Goal: Transaction & Acquisition: Subscribe to service/newsletter

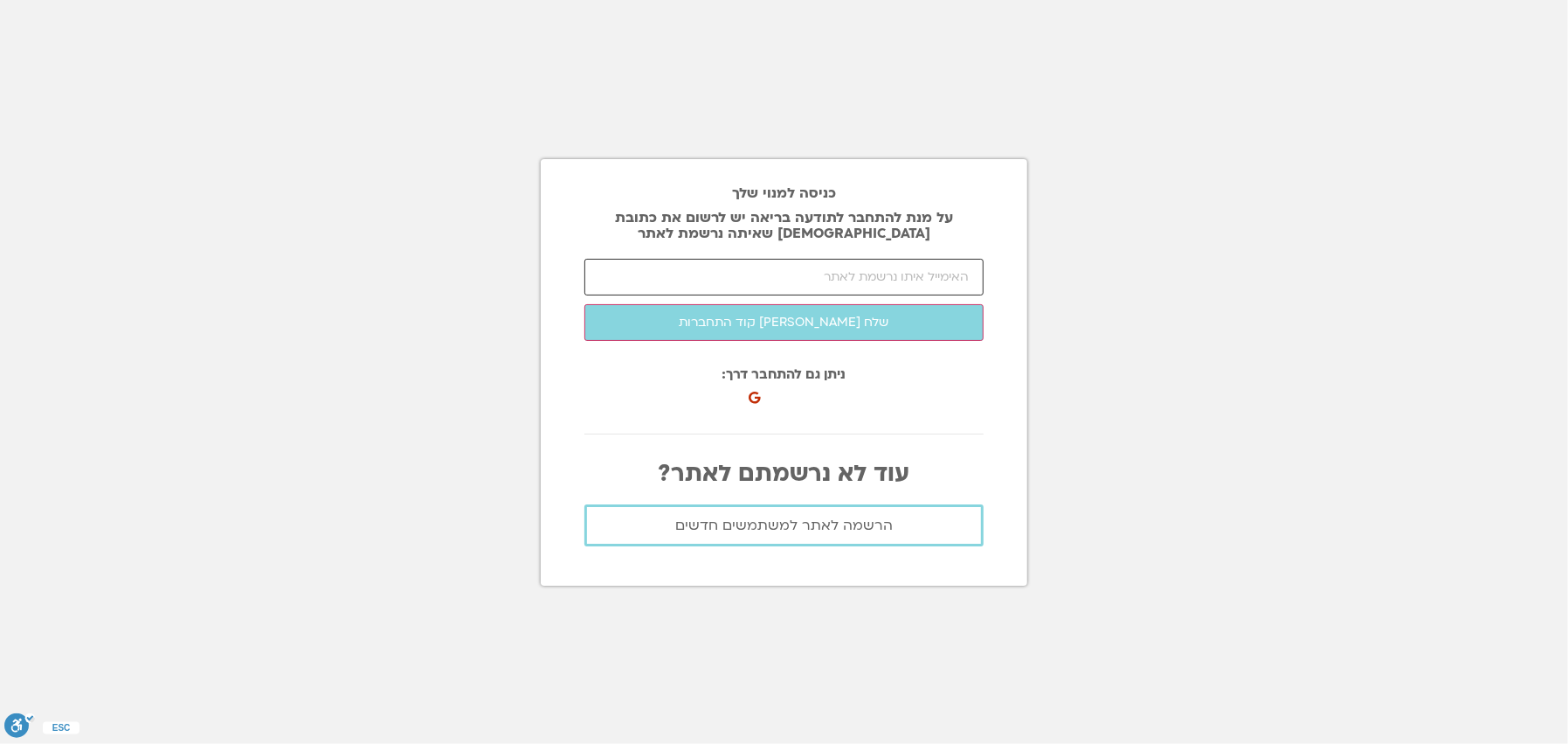
click at [928, 274] on input "email" at bounding box center [784, 277] width 400 height 37
type input "alinaedonds@gmail.com"
click at [794, 476] on p "עוד לא נרשמתם לאתר?" at bounding box center [784, 474] width 400 height 26
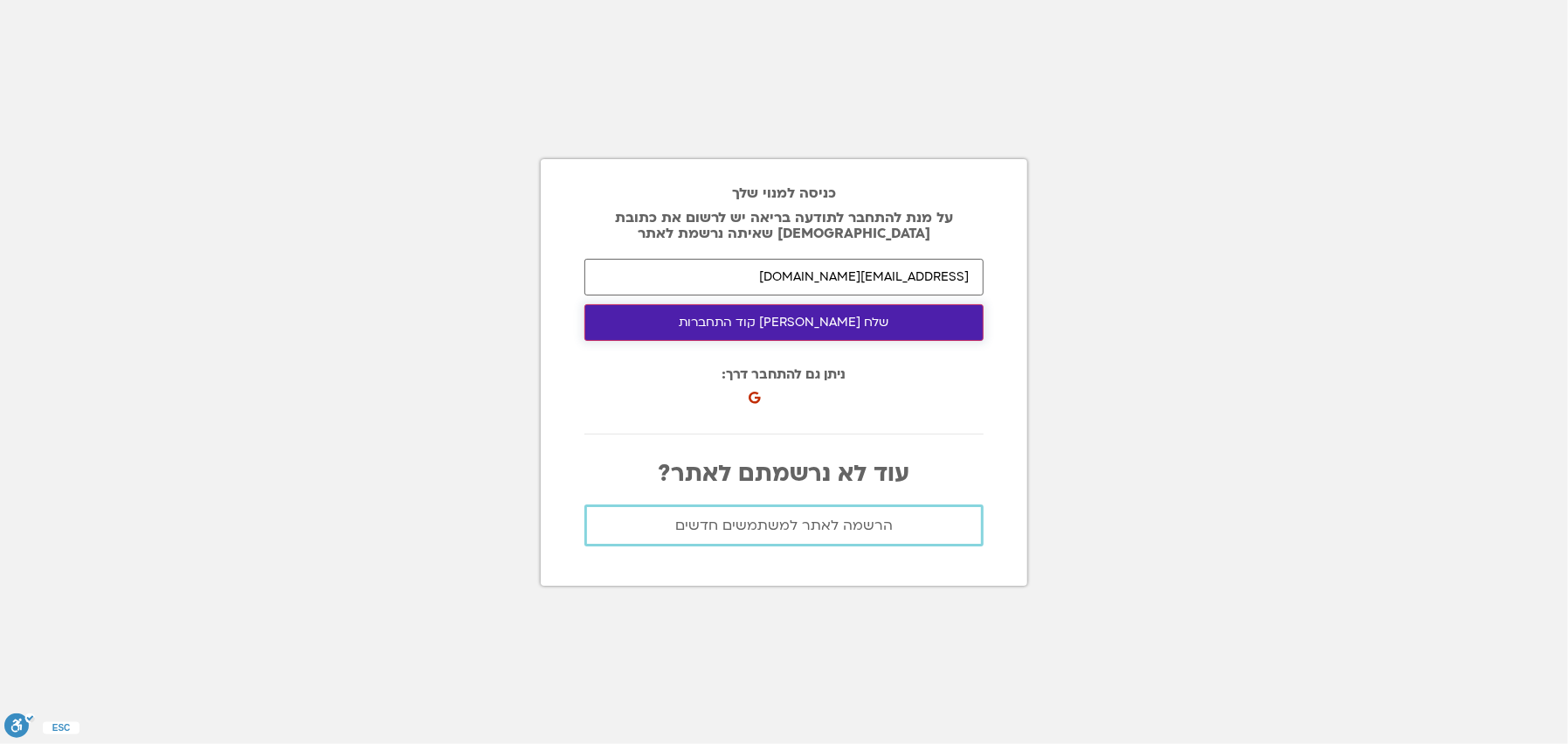
click at [814, 325] on button "שלח לי קוד התחברות" at bounding box center [784, 322] width 400 height 37
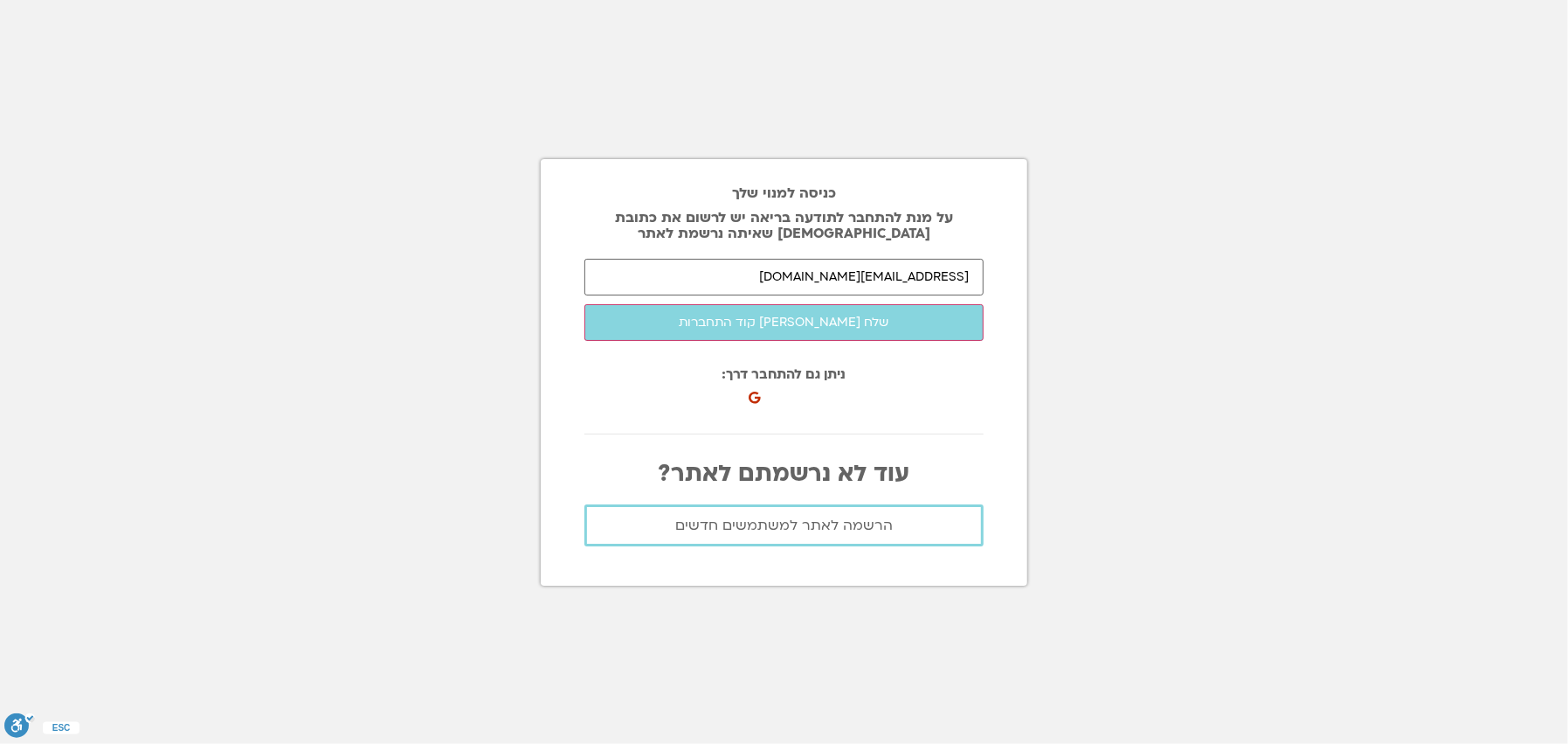
click at [795, 372] on div at bounding box center [870, 393] width 227 height 55
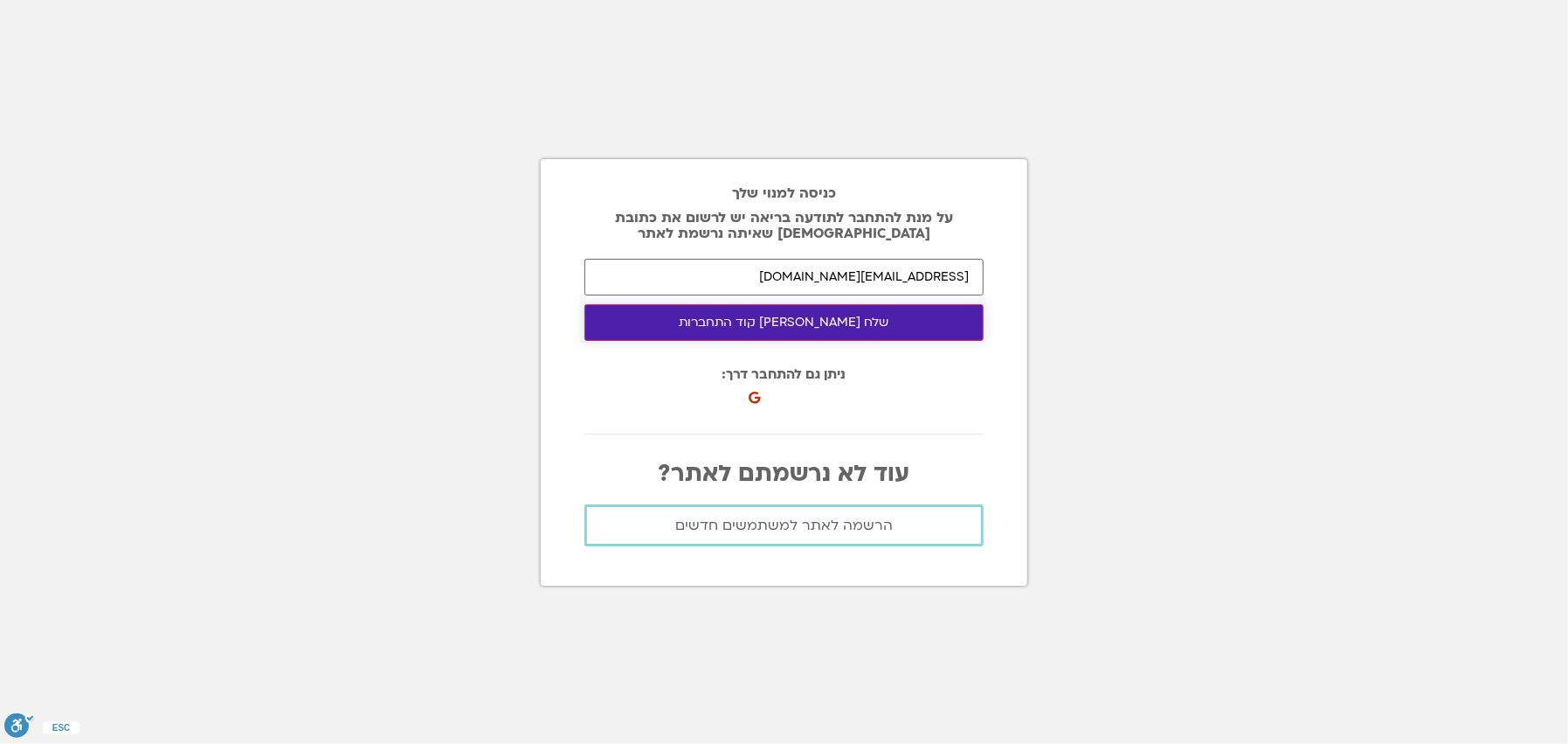
click at [808, 323] on button "שלח לי קוד התחברות" at bounding box center [784, 322] width 400 height 37
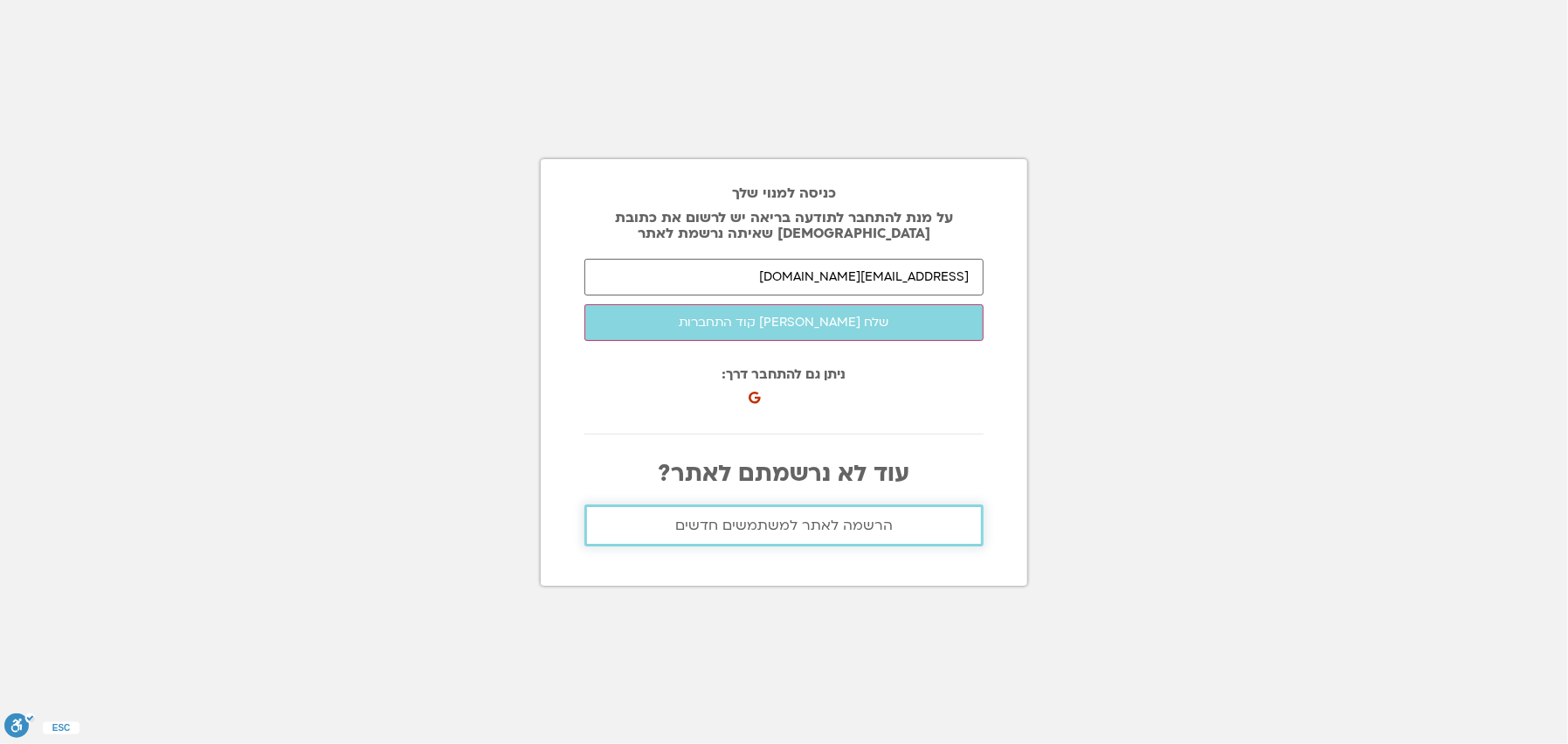
click at [760, 522] on span "הרשמה לאתר למשתמשים חדשים" at bounding box center [784, 524] width 218 height 16
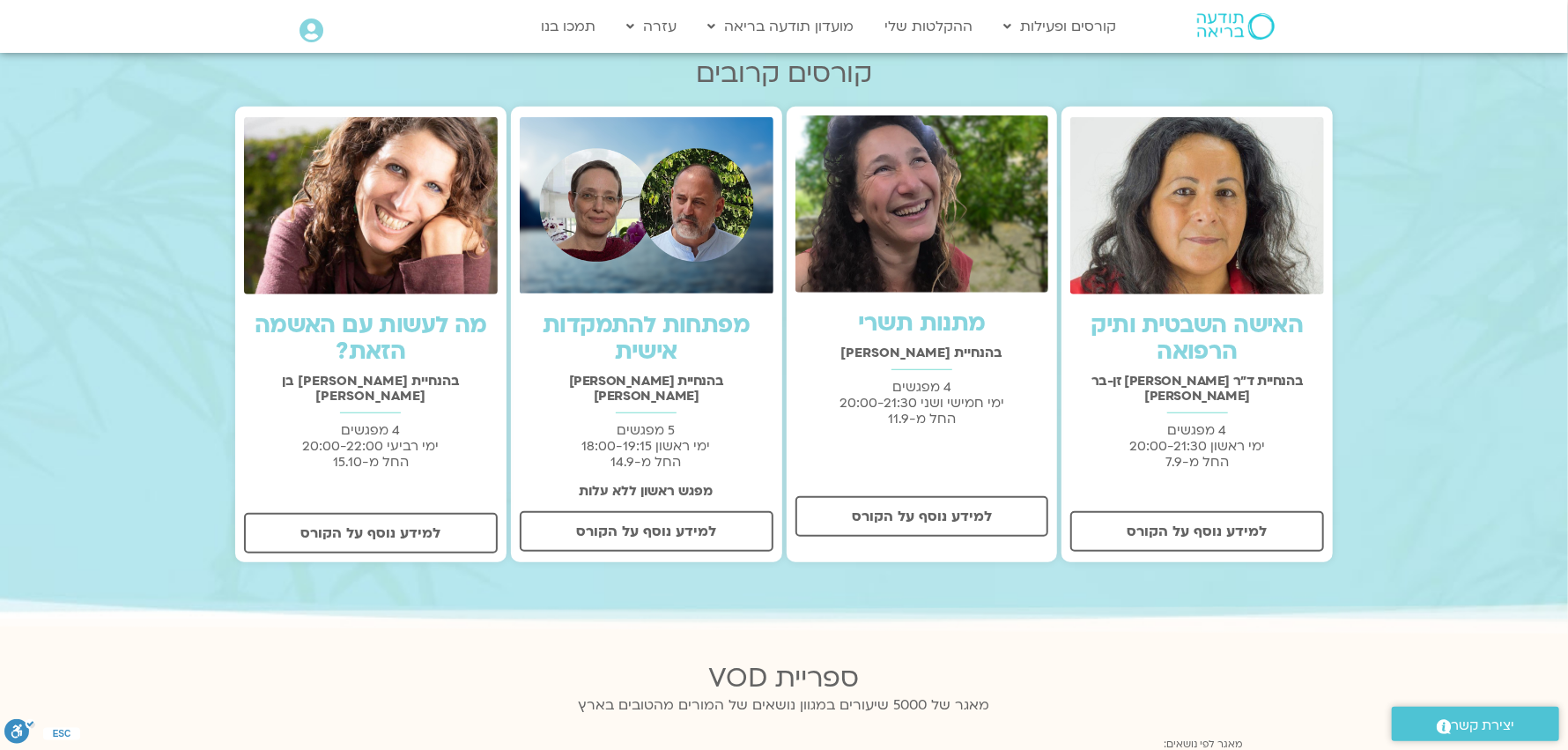
scroll to position [529, 0]
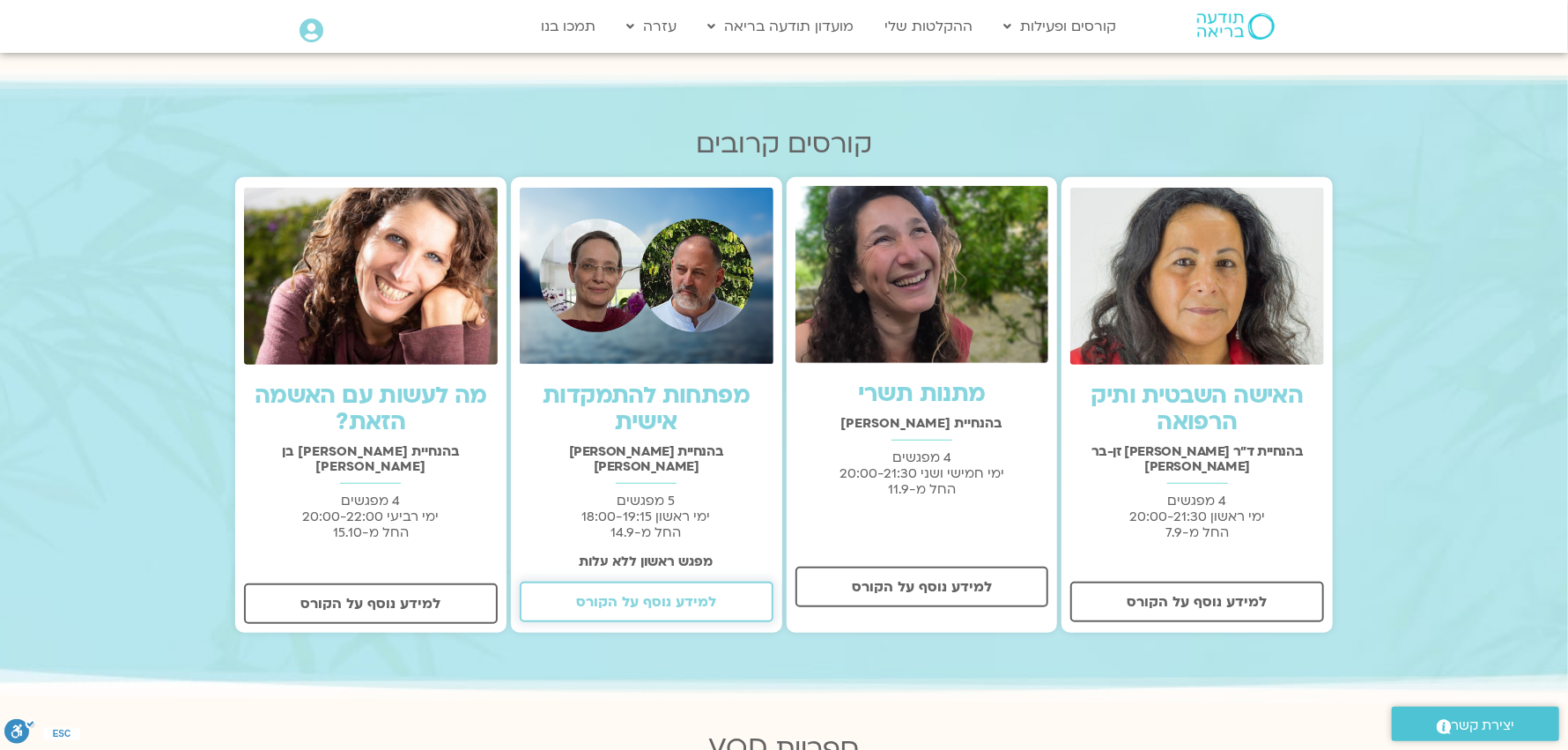
click at [624, 594] on span "למידע נוסף על הקורס" at bounding box center [646, 601] width 141 height 16
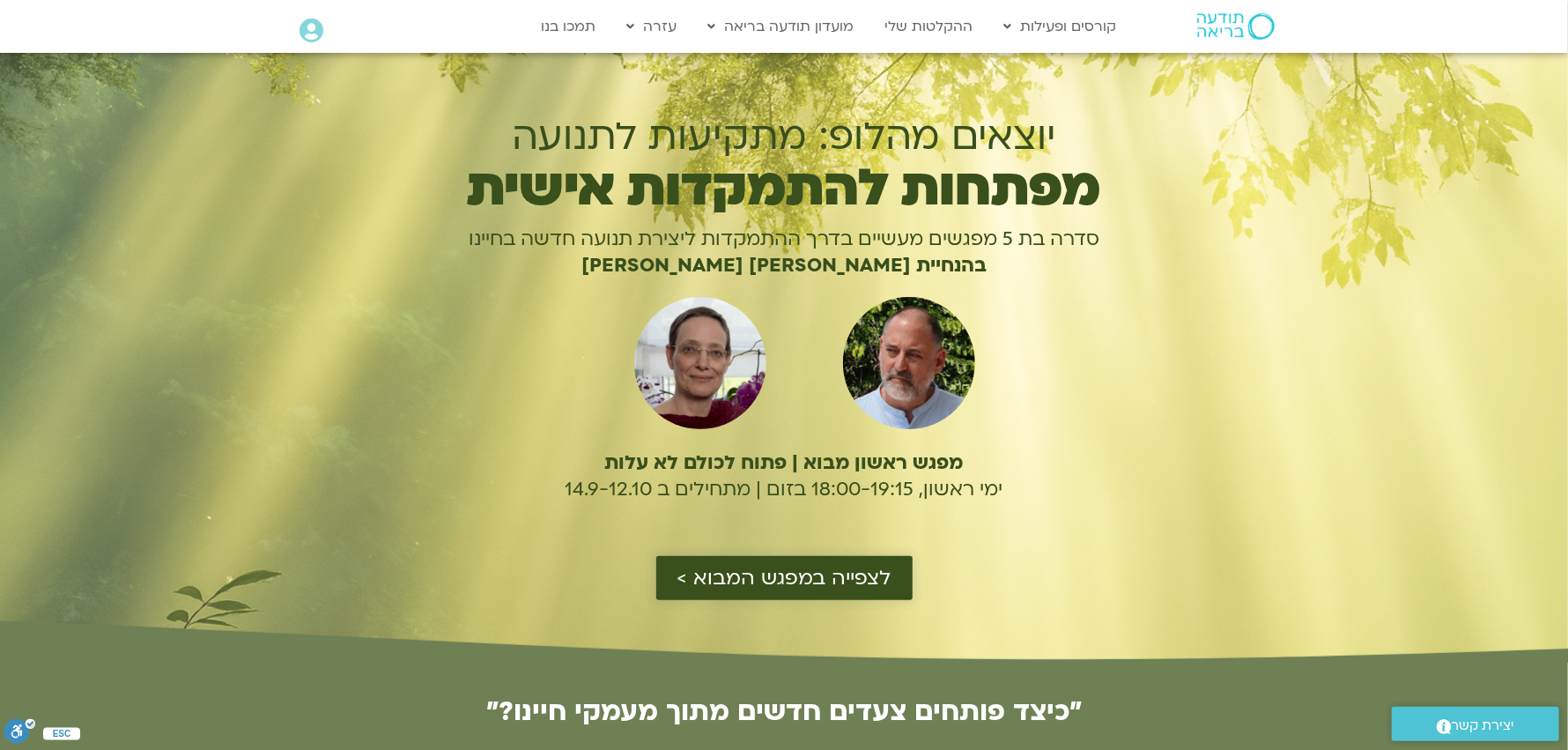
click at [785, 576] on span "לצפייה במפגש המבוא >" at bounding box center [784, 578] width 214 height 23
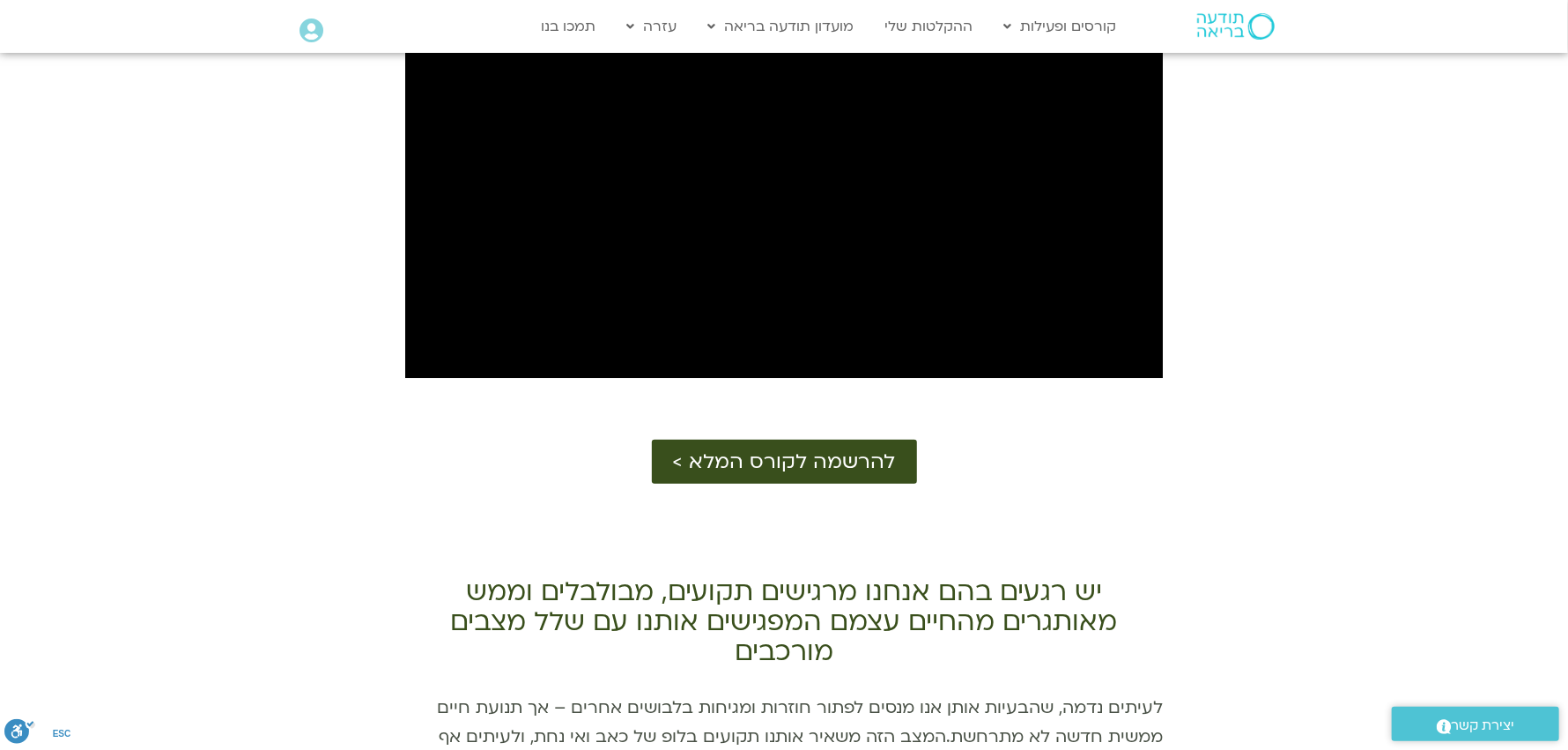
scroll to position [954, 0]
click at [774, 456] on span "להרשמה לקורס המלא >" at bounding box center [784, 461] width 223 height 23
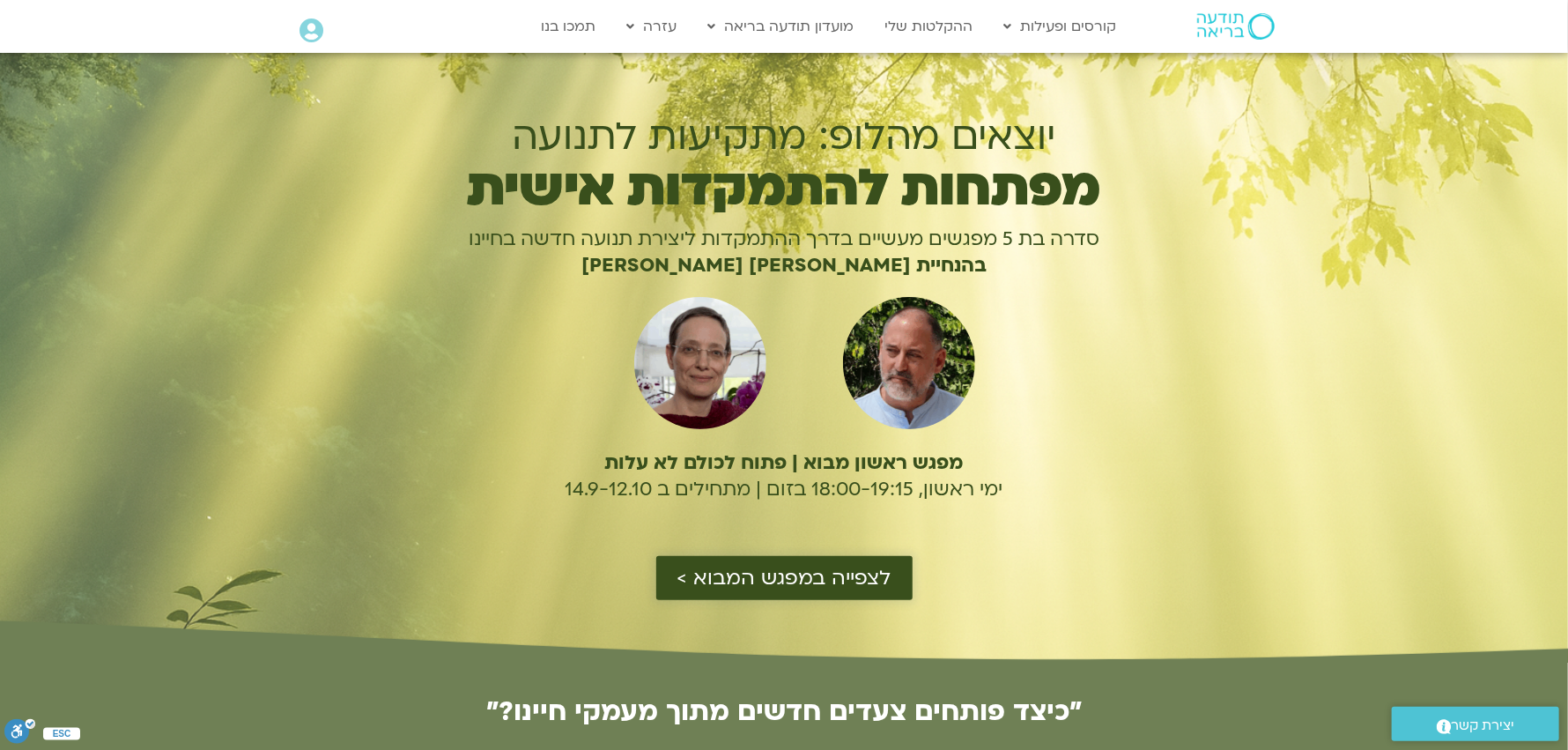
click at [769, 568] on span "לצפייה במפגש המבוא >" at bounding box center [784, 578] width 214 height 23
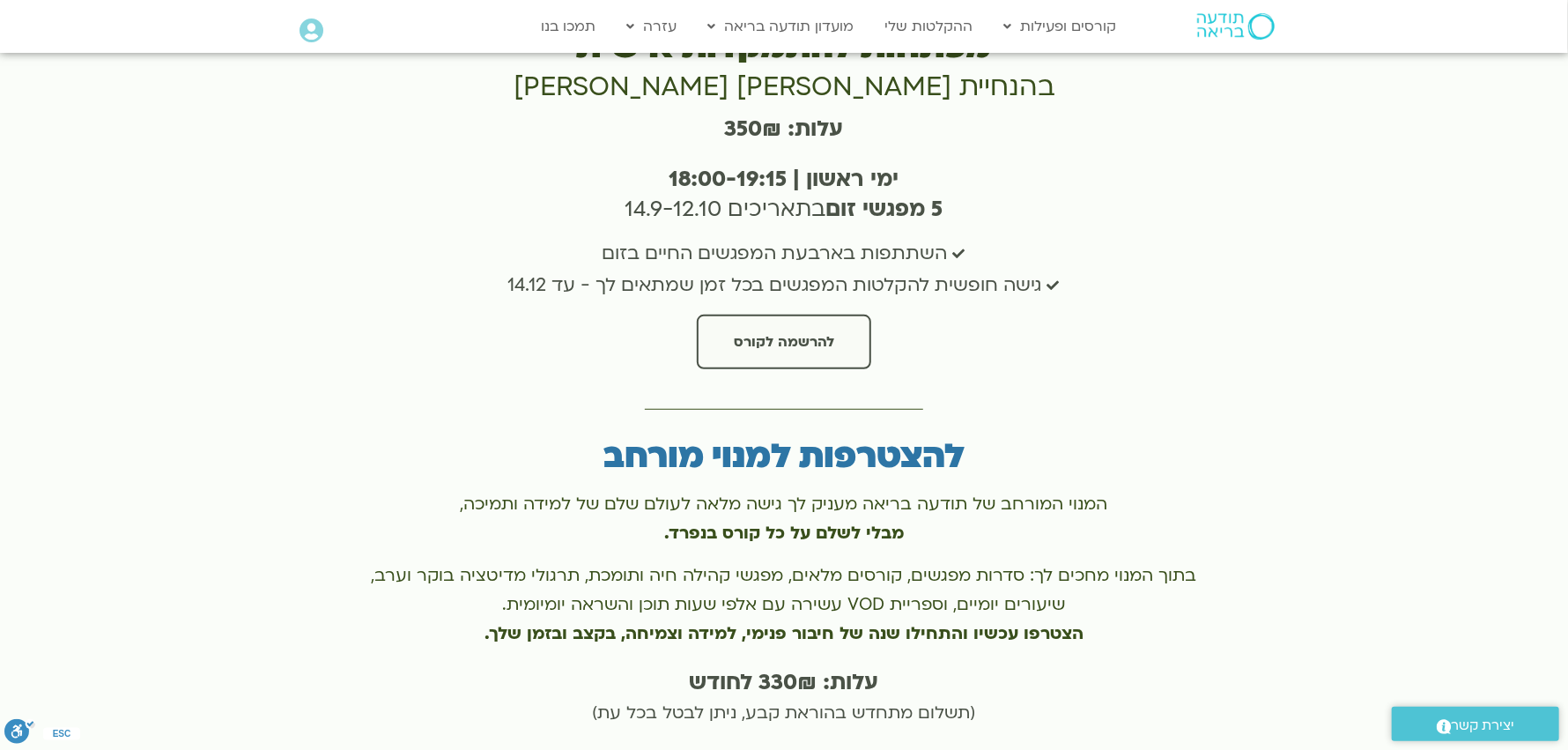
scroll to position [4742, 0]
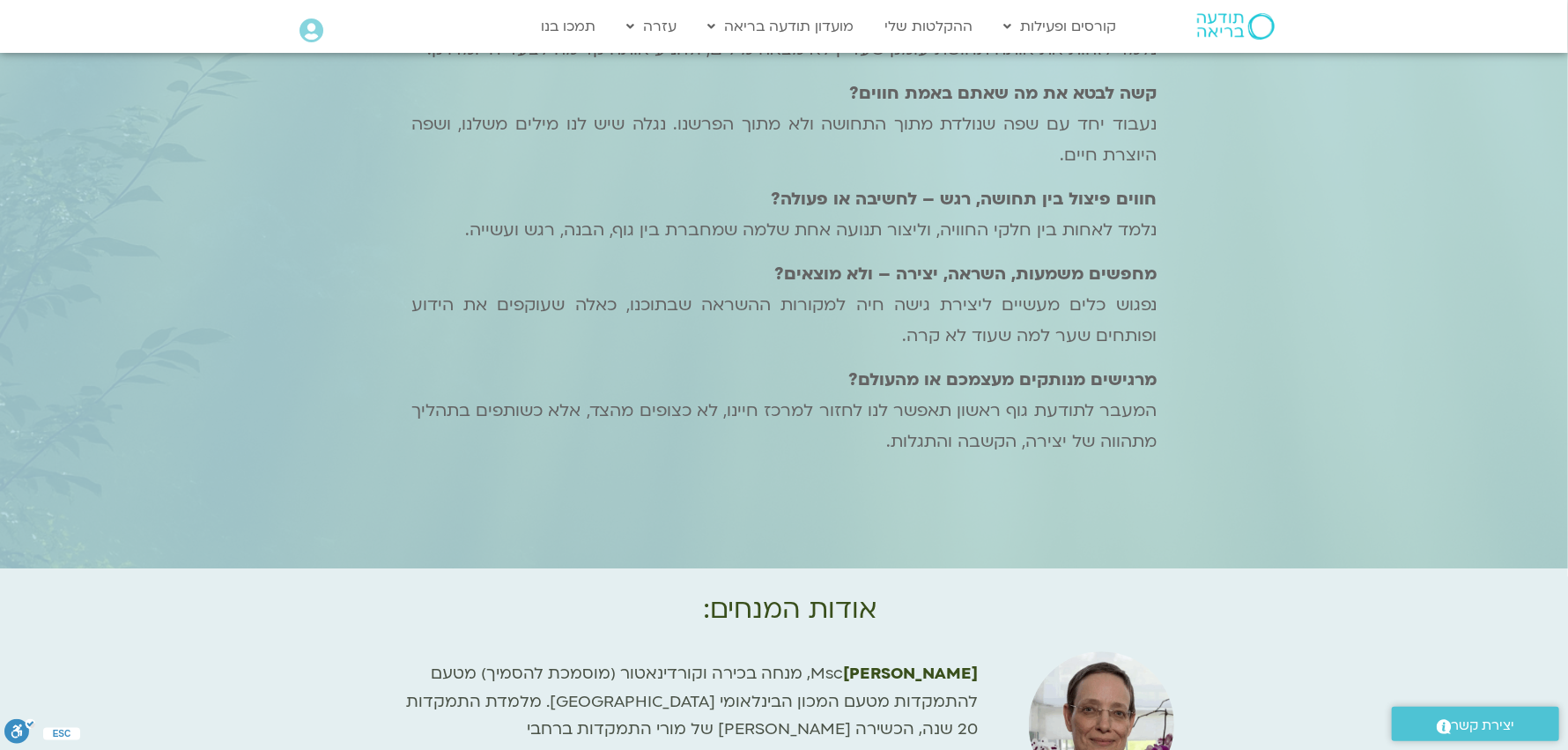
scroll to position [2539, 0]
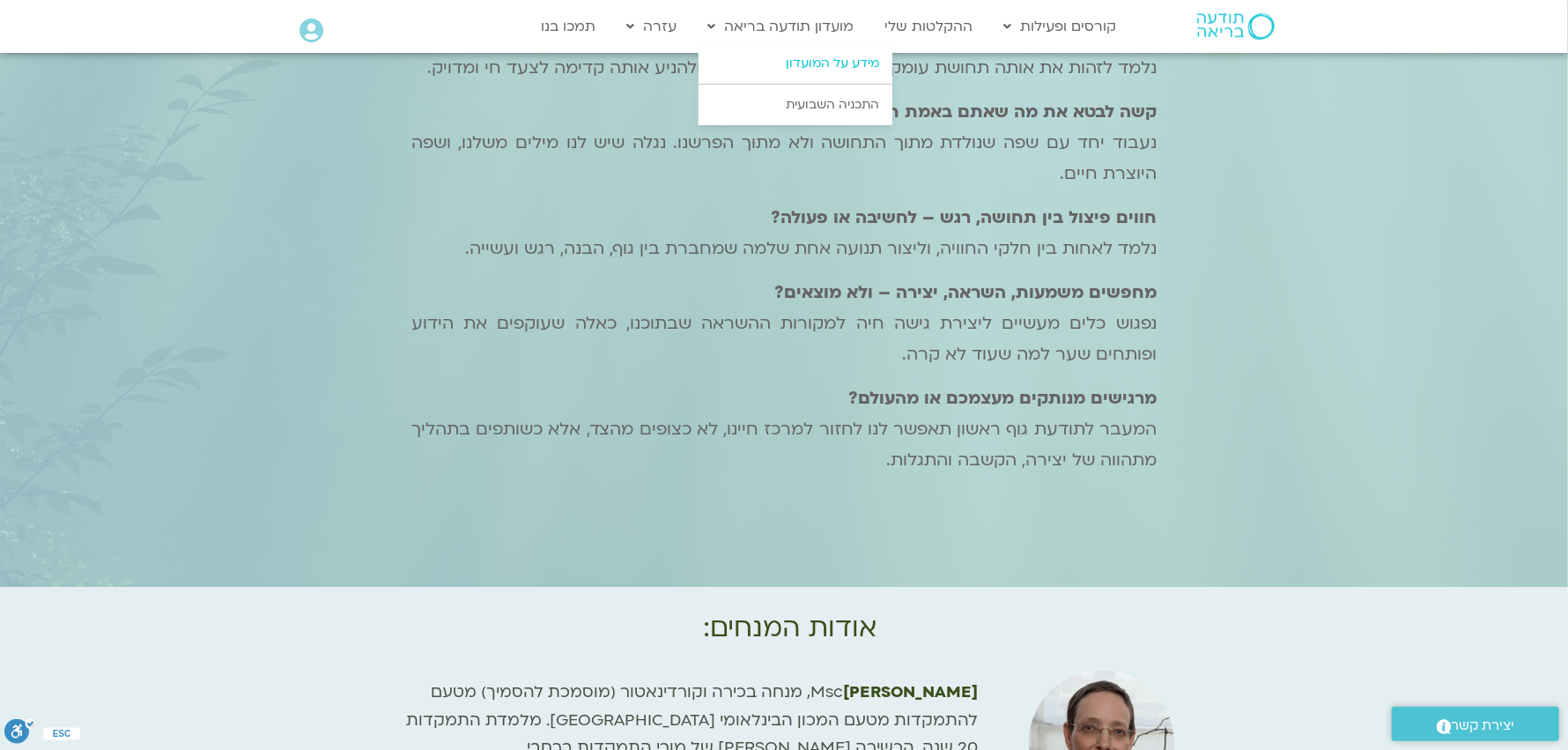
click at [815, 59] on link "מידע על המועדון" at bounding box center [796, 63] width 194 height 41
click at [820, 61] on link "מידע על המועדון" at bounding box center [796, 63] width 194 height 41
click at [812, 101] on link "התכניה השבועית" at bounding box center [796, 105] width 194 height 41
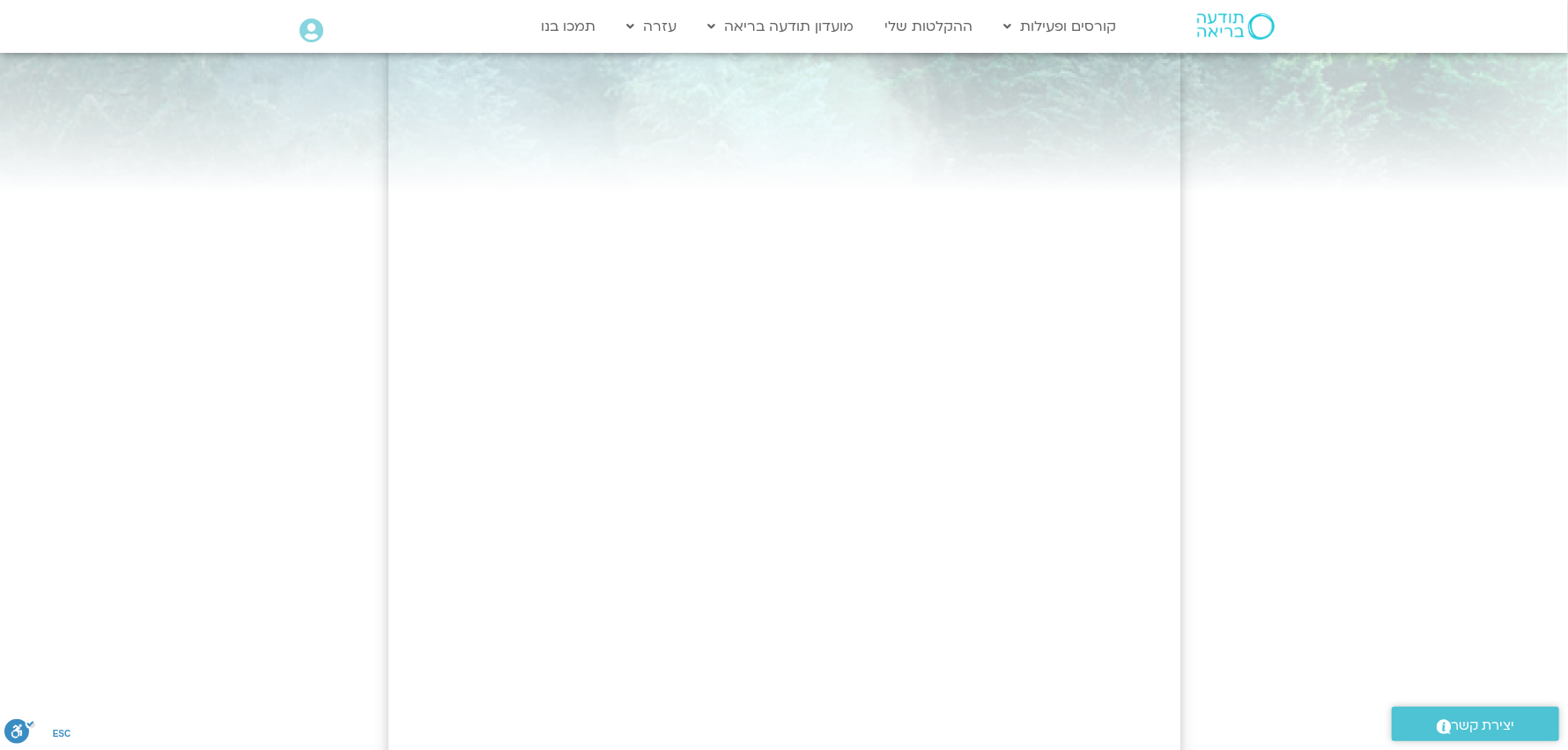
scroll to position [175, 0]
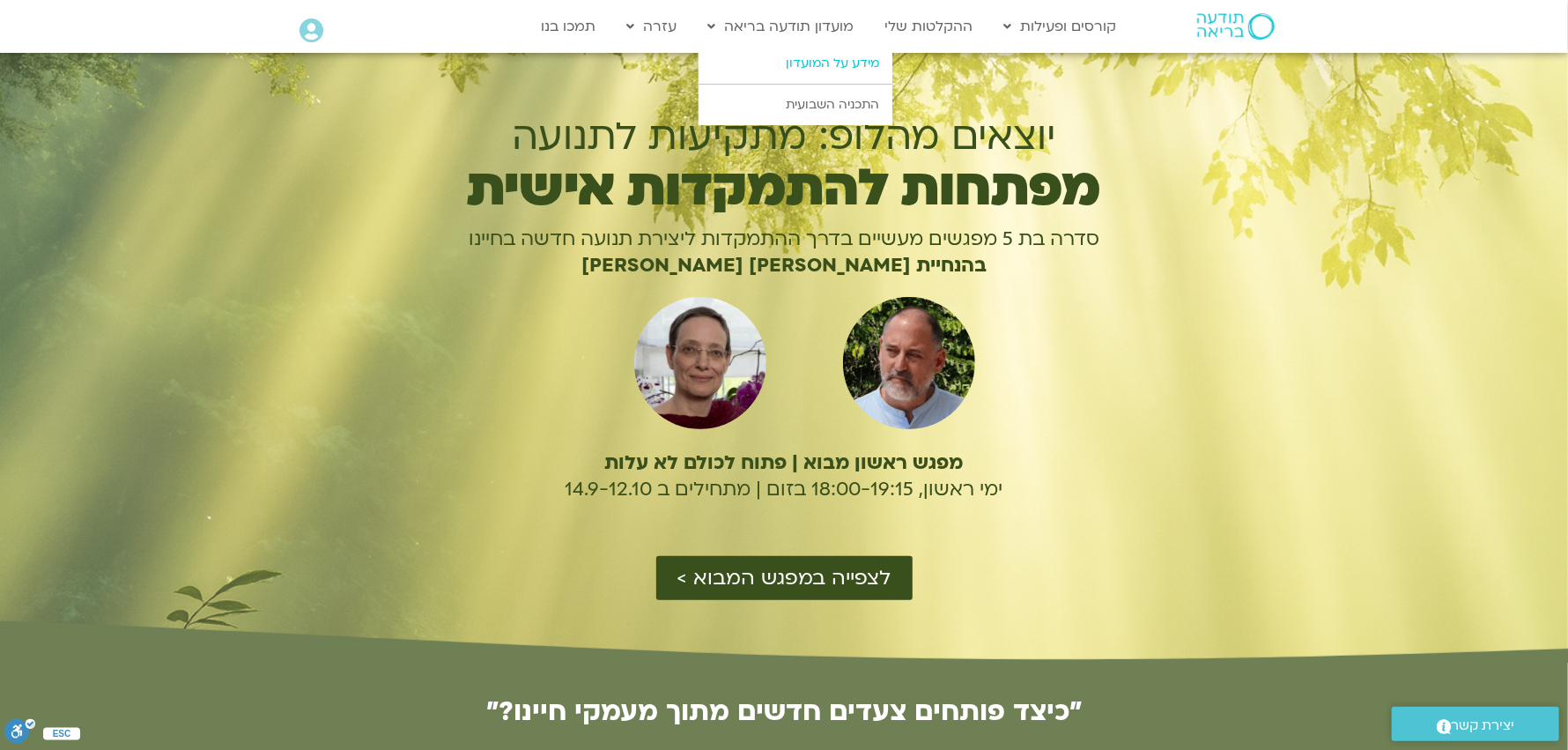
click at [836, 61] on link "מידע על המועדון" at bounding box center [796, 63] width 194 height 41
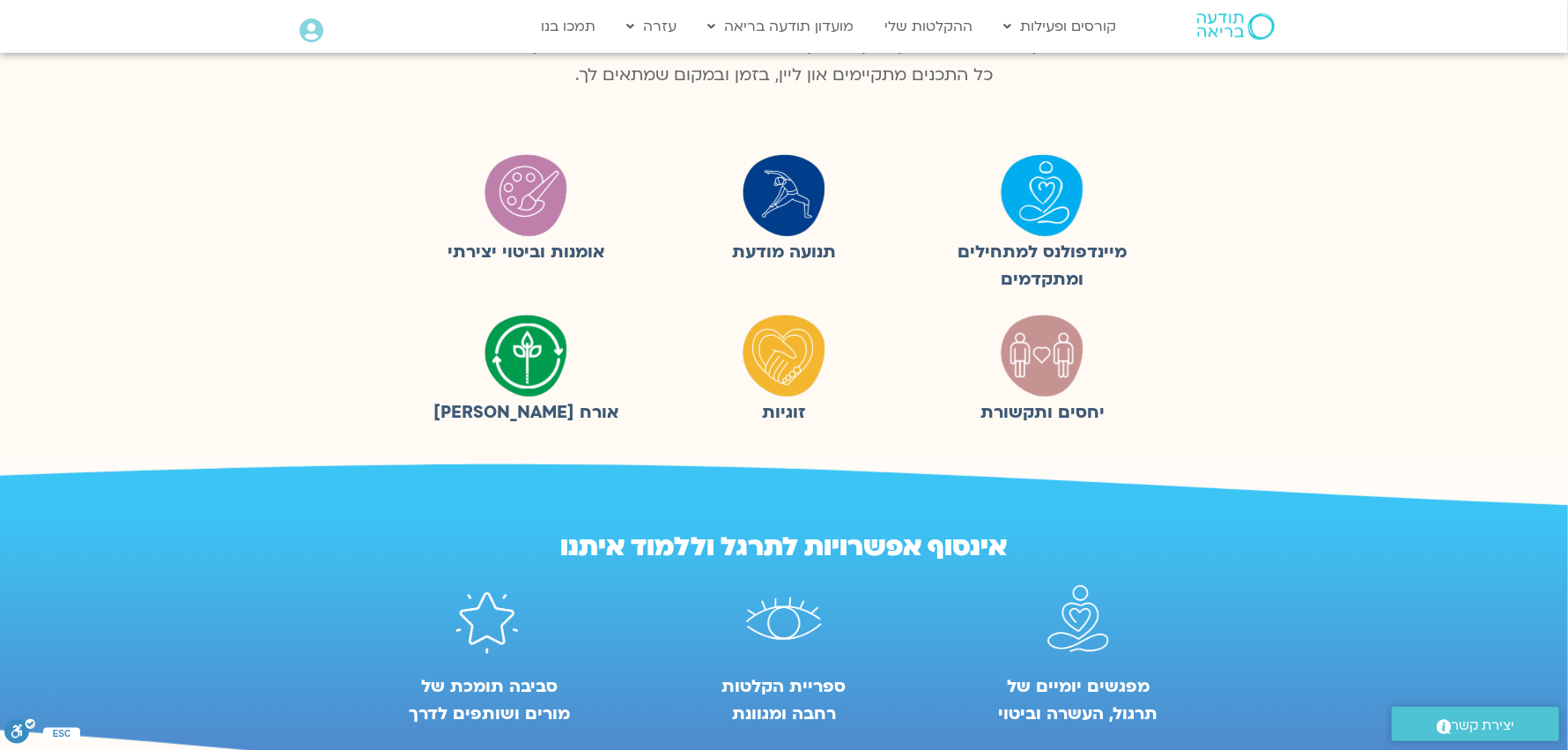
scroll to position [529, 0]
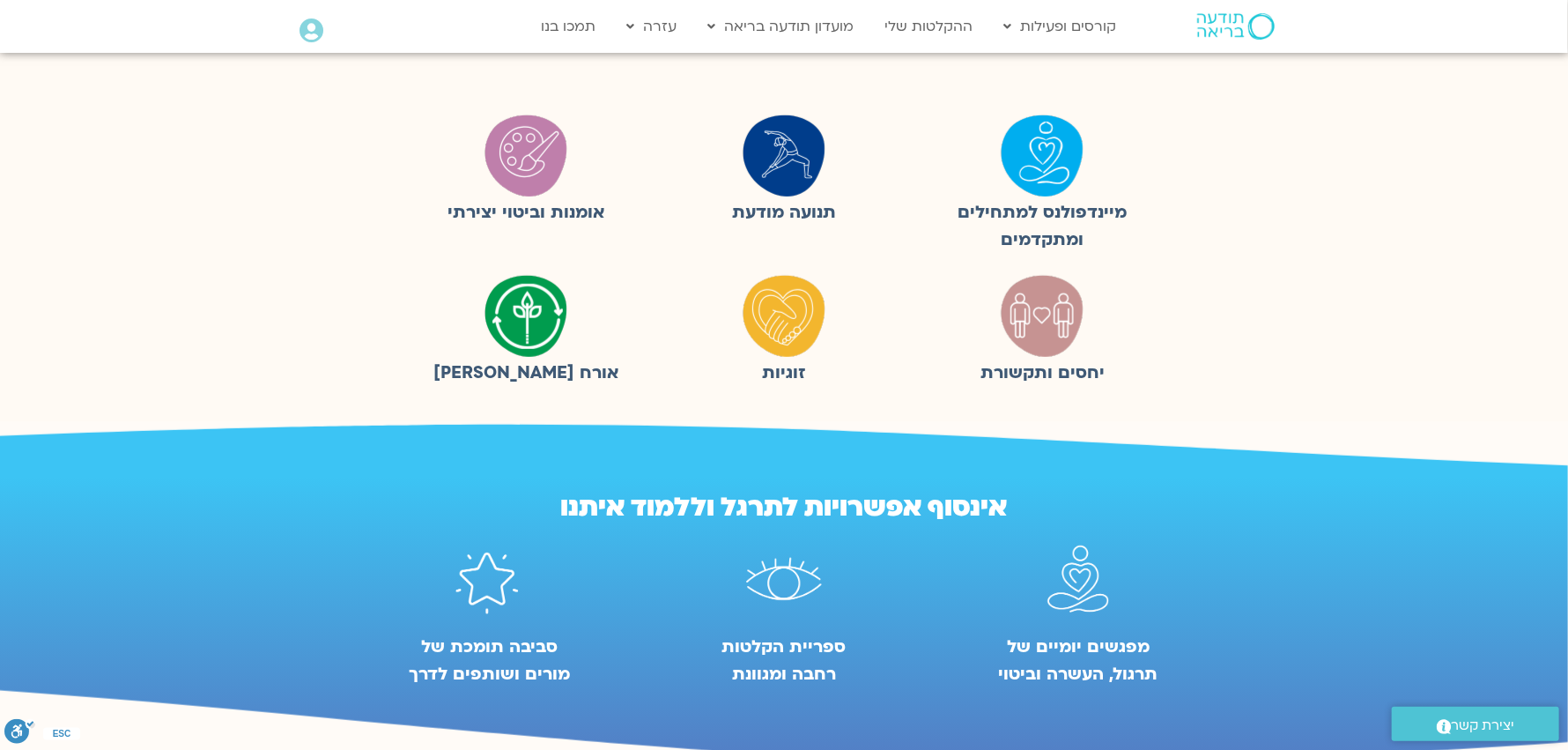
click at [1060, 328] on img at bounding box center [1042, 315] width 88 height 88
click at [1060, 328] on img at bounding box center [1042, 315] width 88 height 88
click at [1019, 371] on figcaption "יחסים ותקשורת" at bounding box center [1042, 372] width 240 height 27
click at [1044, 319] on img at bounding box center [1042, 315] width 88 height 88
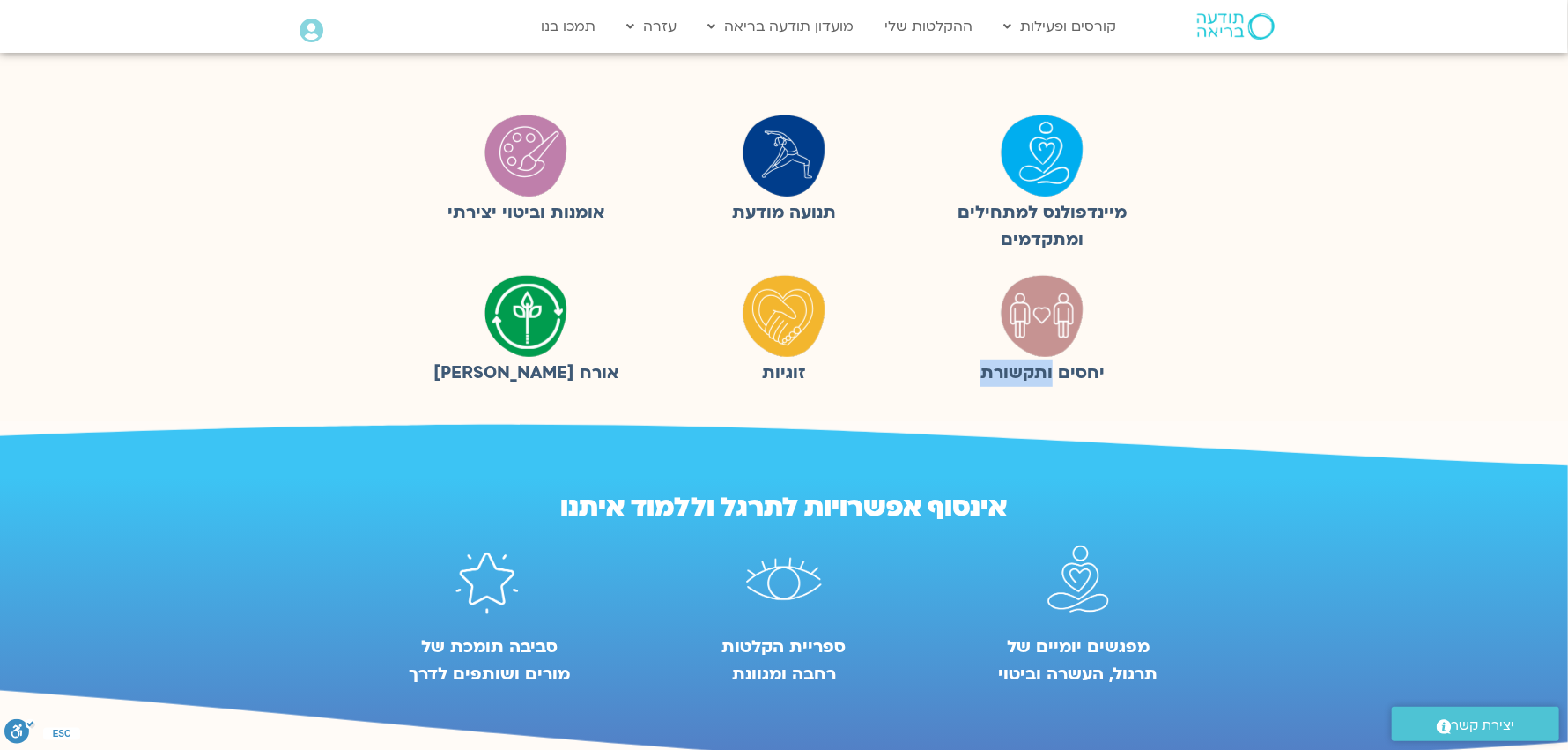
click at [1045, 321] on img at bounding box center [1042, 315] width 88 height 88
click at [1045, 319] on img at bounding box center [1042, 315] width 88 height 88
click at [1116, 314] on figure "יחסים ותקשורת" at bounding box center [1042, 329] width 240 height 115
click at [1116, 306] on figure "יחסים ותקשורת" at bounding box center [1042, 329] width 240 height 115
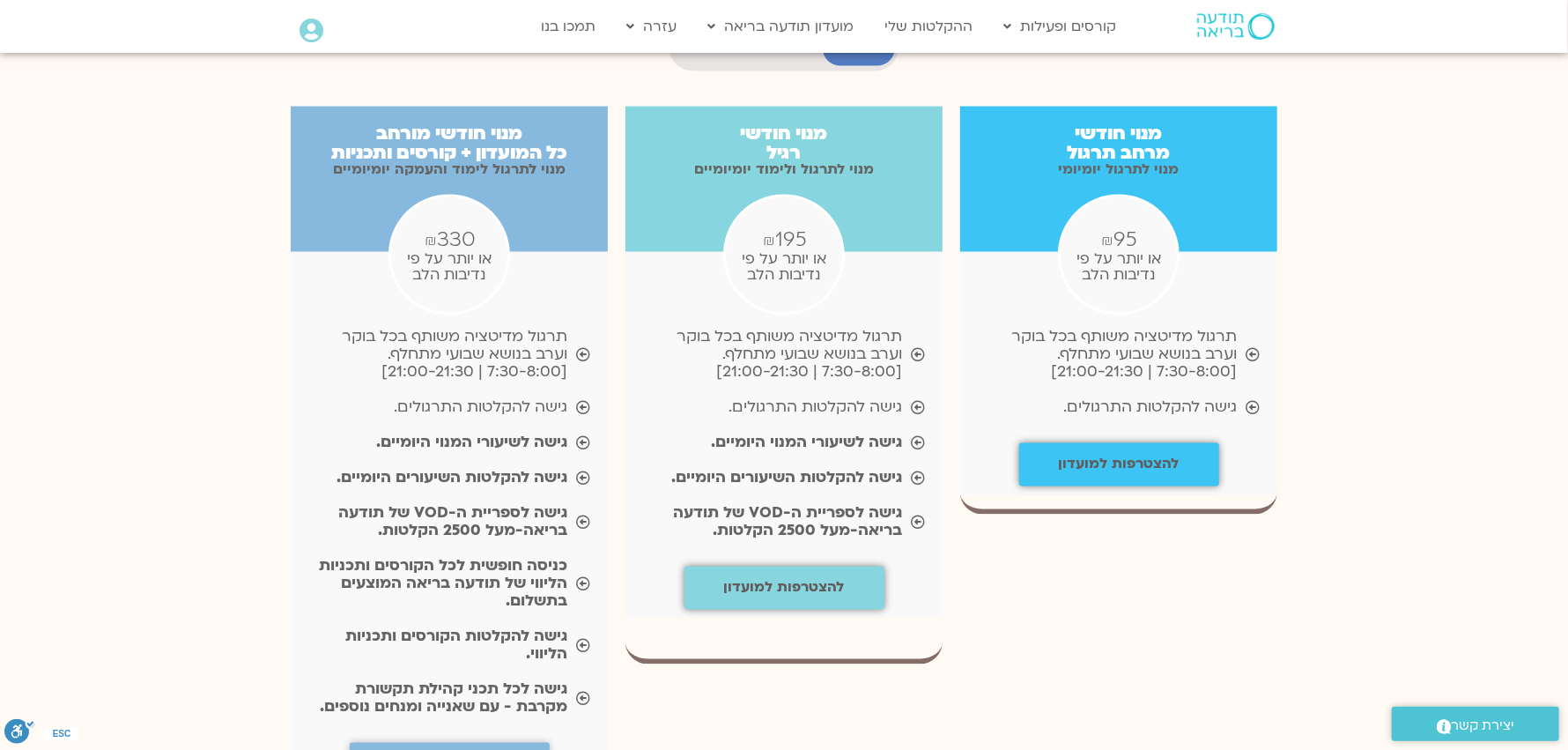
scroll to position [1850, 0]
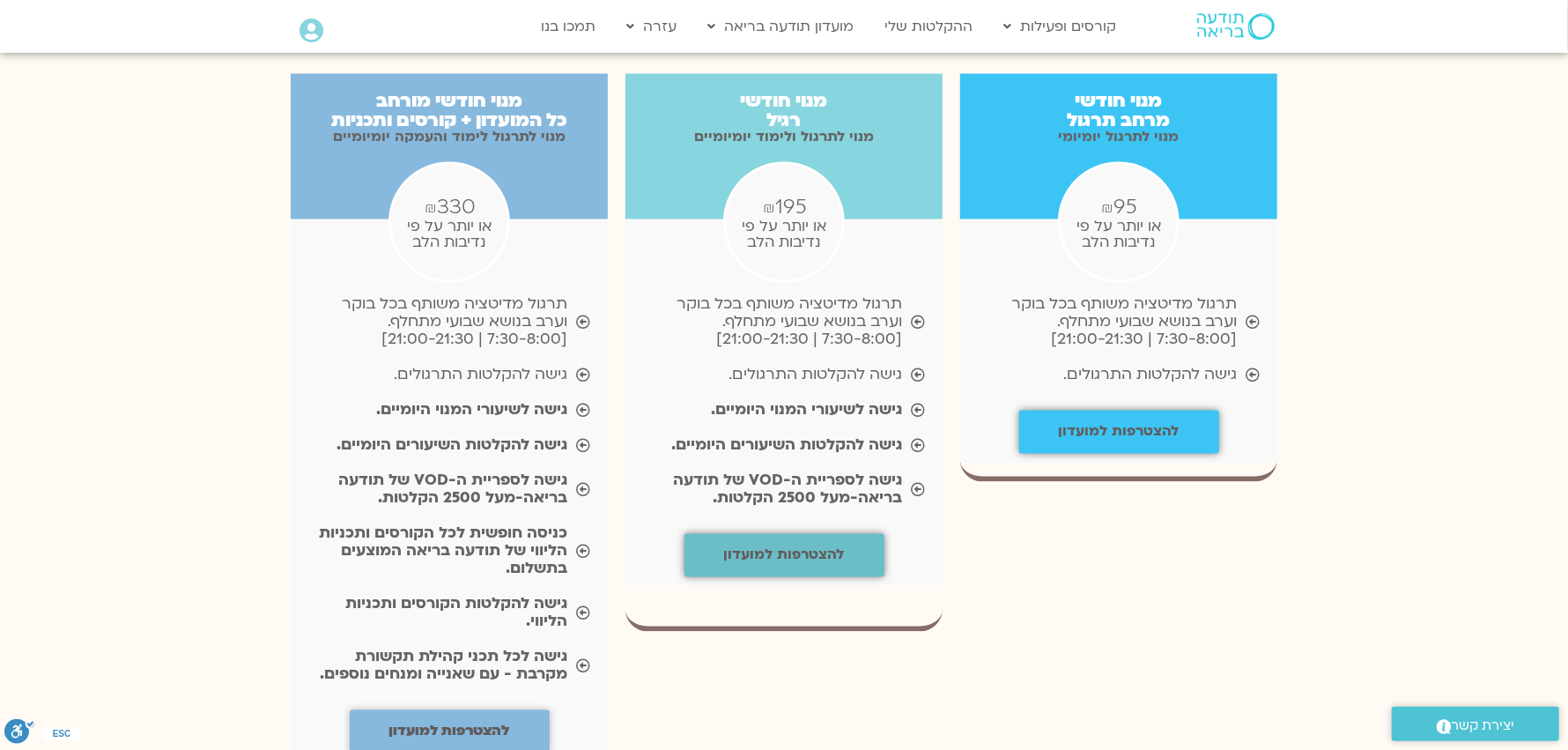
click at [790, 545] on b "להצטרפות למועדון" at bounding box center [784, 555] width 121 height 20
